Goal: Task Accomplishment & Management: Manage account settings

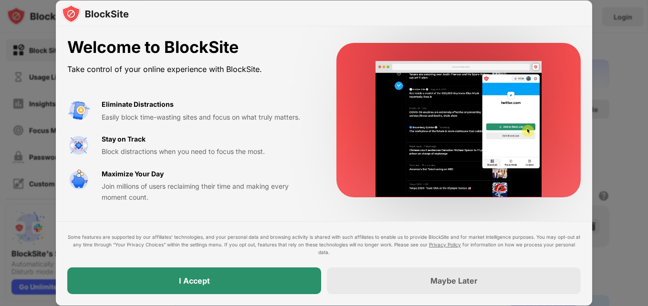
click at [268, 278] on div "I Accept" at bounding box center [194, 281] width 254 height 27
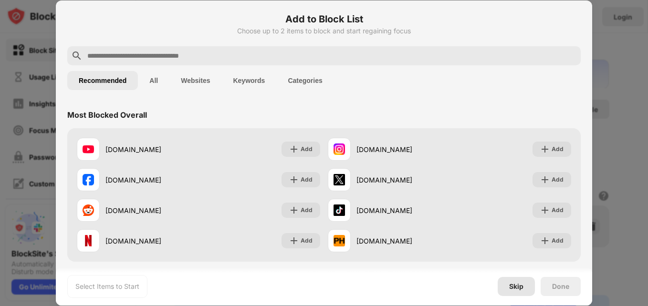
click at [515, 285] on div "Skip" at bounding box center [516, 287] width 14 height 8
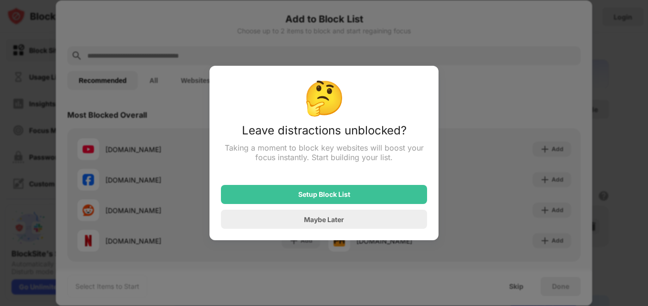
click at [571, 99] on div at bounding box center [324, 153] width 648 height 306
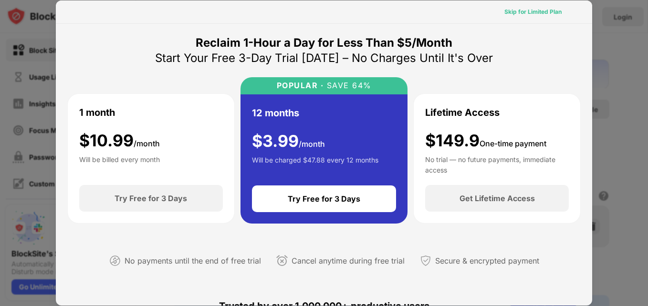
click at [535, 9] on div "Skip for Limited Plan" at bounding box center [532, 12] width 57 height 10
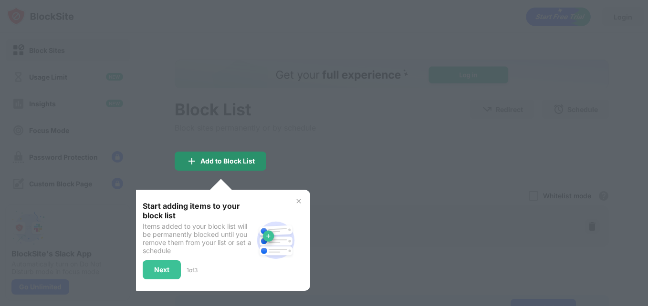
click at [198, 166] on div "Add to Block List" at bounding box center [221, 161] width 92 height 19
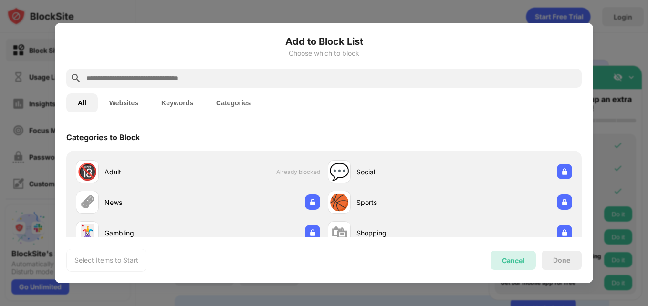
click at [523, 266] on div "Cancel" at bounding box center [512, 260] width 45 height 19
